Goal: Go to known website: Access a specific website the user already knows

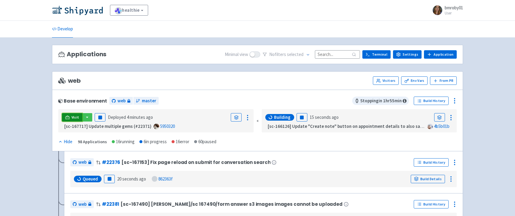
click at [70, 118] on link "Visit" at bounding box center [72, 117] width 20 height 8
